Goal: Navigation & Orientation: Find specific page/section

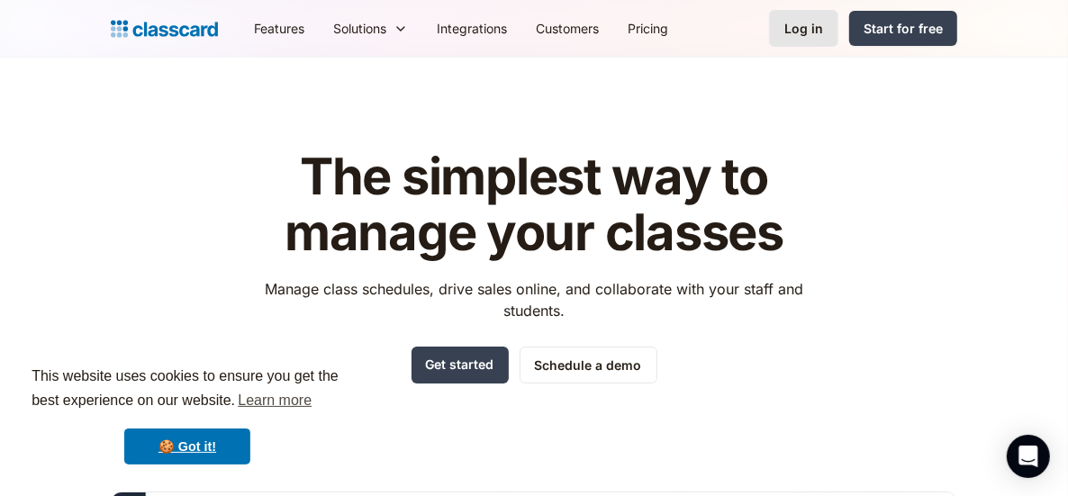
click at [782, 31] on link "Log in" at bounding box center [803, 28] width 69 height 37
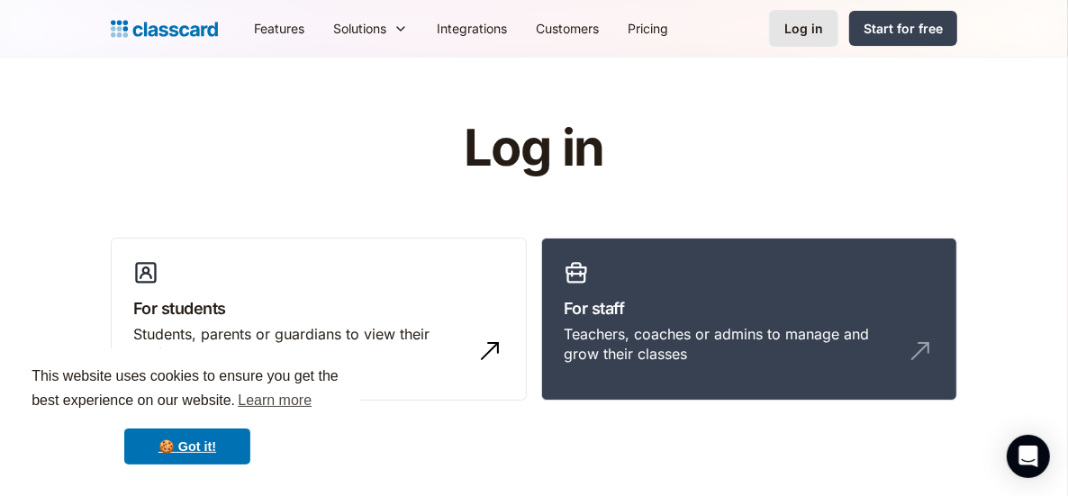
click at [819, 20] on div "Log in" at bounding box center [803, 28] width 39 height 19
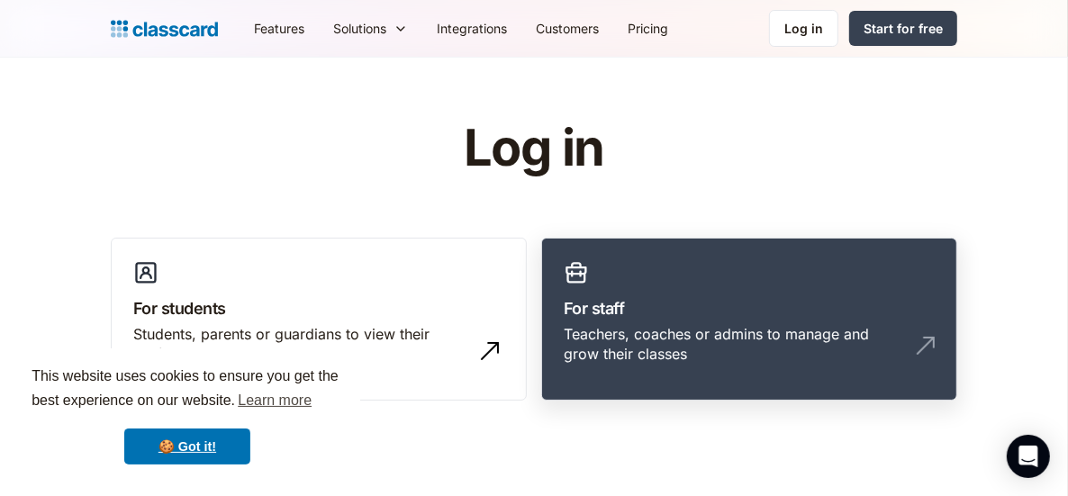
click at [730, 325] on div "Teachers, coaches or admins to manage and grow their classes" at bounding box center [731, 344] width 335 height 41
